Goal: Task Accomplishment & Management: Use online tool/utility

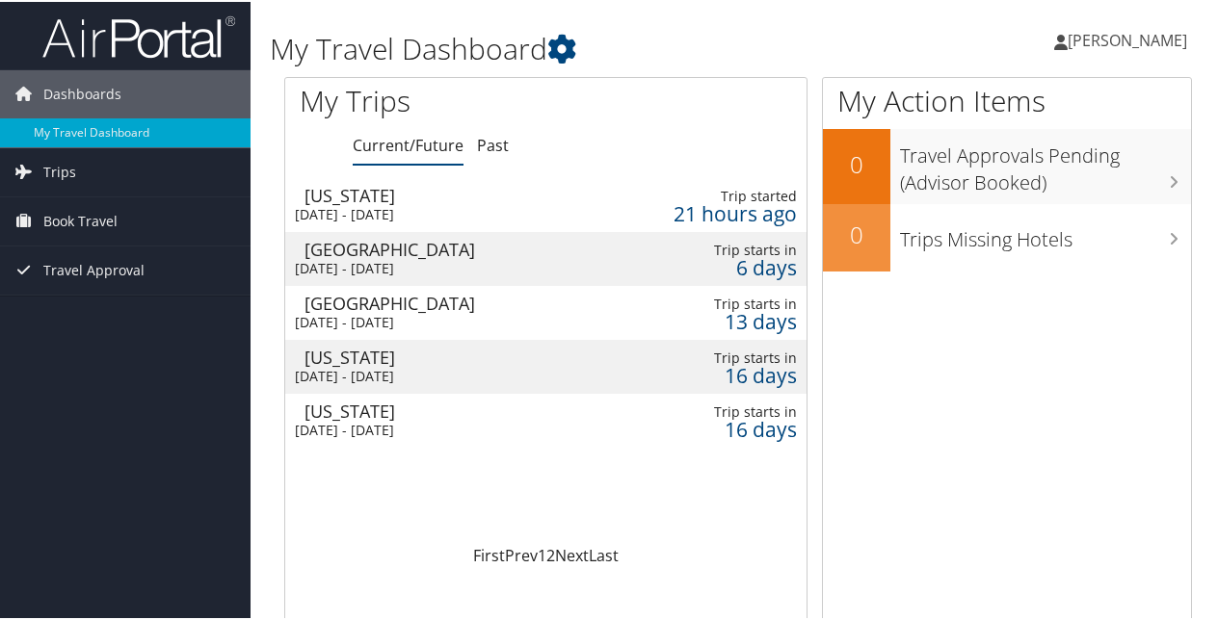
click at [427, 369] on div "[DATE] - [DATE]" at bounding box center [434, 374] width 279 height 17
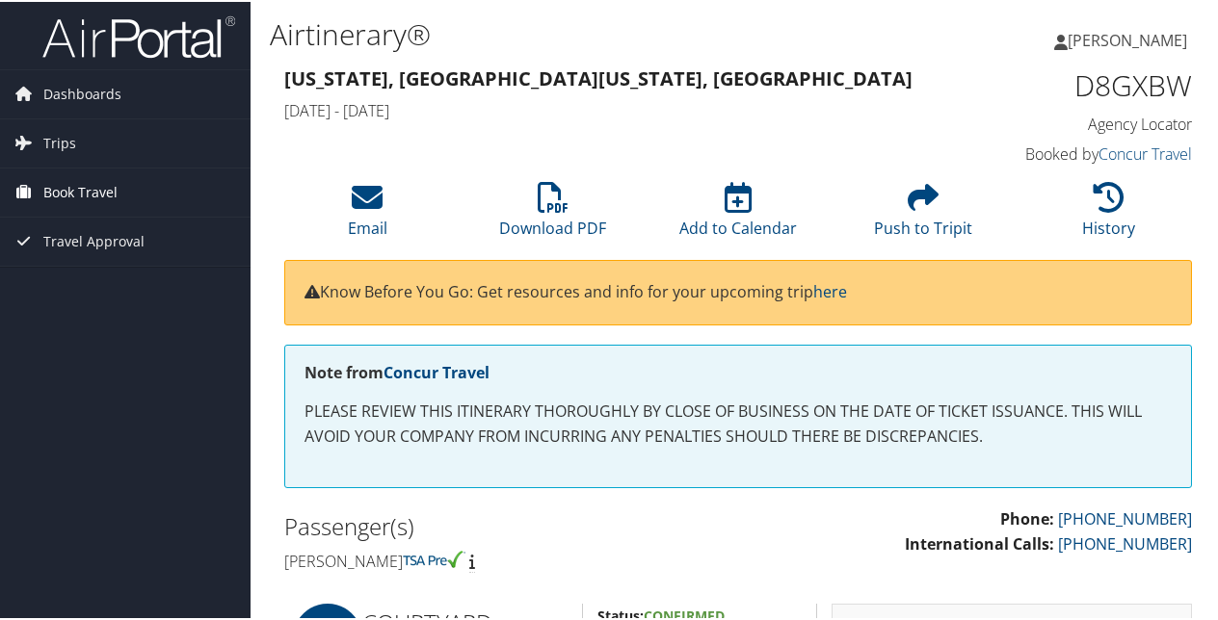
click at [59, 183] on span "Book Travel" at bounding box center [80, 191] width 74 height 48
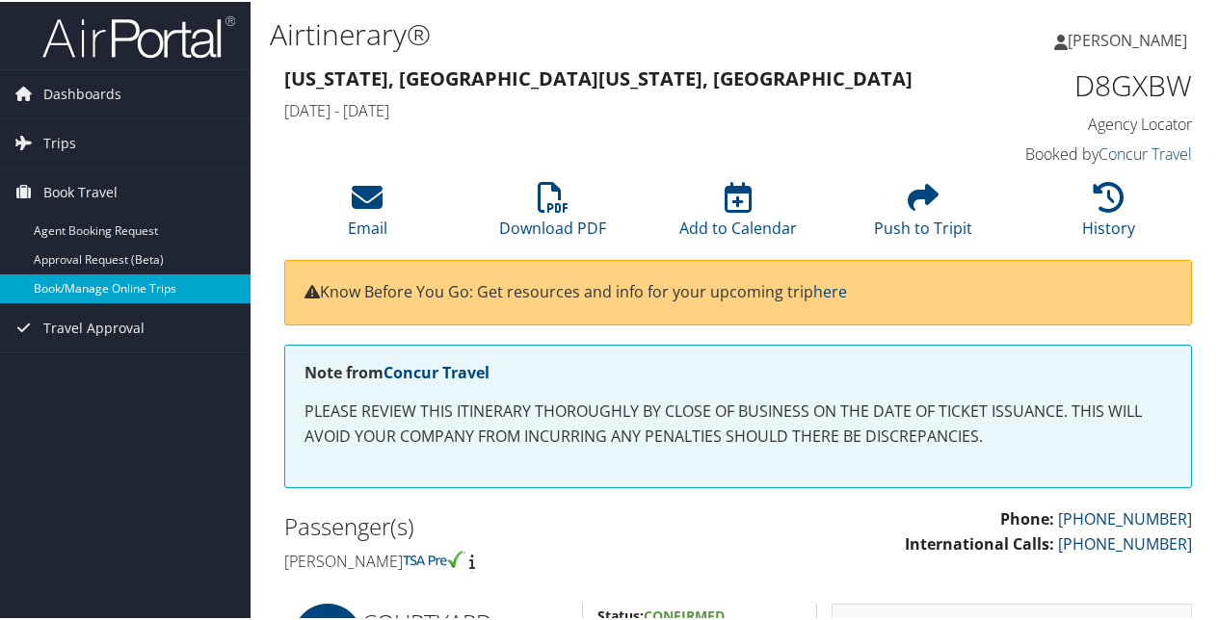
click at [73, 283] on link "Book/Manage Online Trips" at bounding box center [125, 287] width 250 height 29
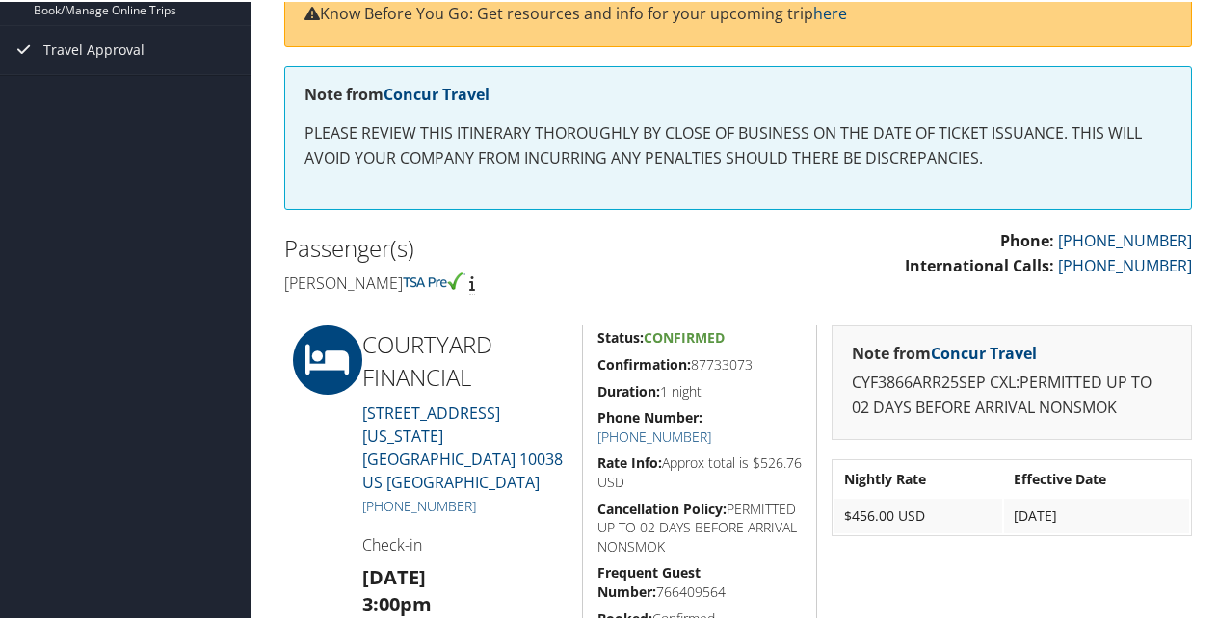
scroll to position [281, 0]
